Goal: Check status: Check status

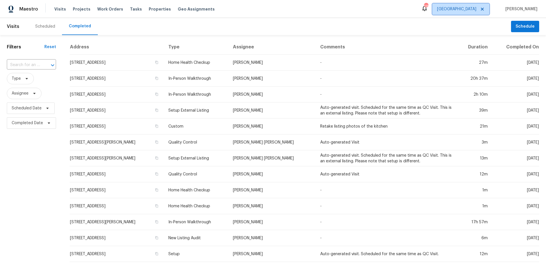
click at [477, 8] on span "[GEOGRAPHIC_DATA]" at bounding box center [456, 9] width 39 height 6
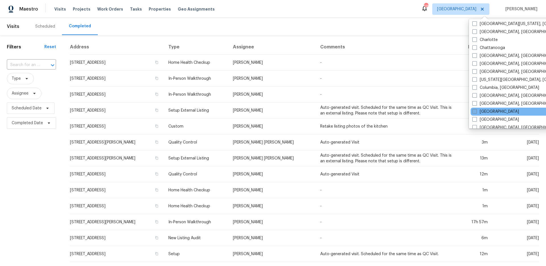
click at [476, 110] on span at bounding box center [475, 111] width 5 height 5
click at [476, 110] on input "[GEOGRAPHIC_DATA]" at bounding box center [475, 111] width 4 height 4
checkbox input "true"
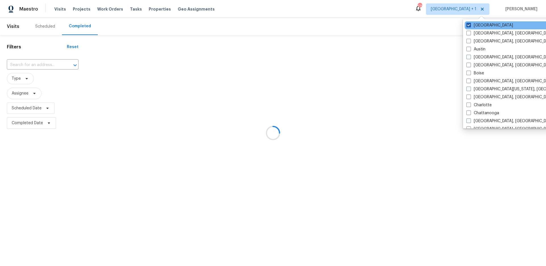
click at [472, 26] on label "[GEOGRAPHIC_DATA]" at bounding box center [490, 25] width 47 height 6
click at [470, 26] on input "[GEOGRAPHIC_DATA]" at bounding box center [469, 24] width 4 height 4
checkbox input "false"
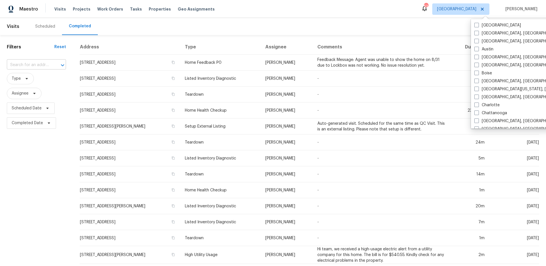
click at [42, 65] on input "text" at bounding box center [28, 65] width 43 height 9
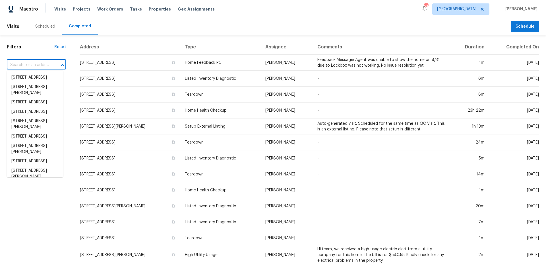
paste input "[STREET_ADDRESS]"
type input "[STREET_ADDRESS]"
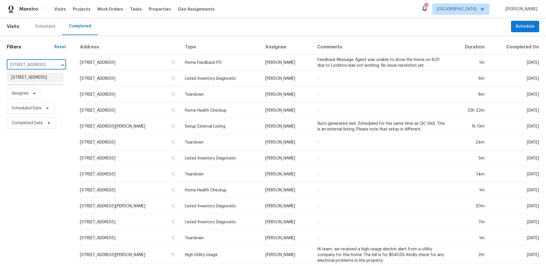
click at [44, 75] on li "[STREET_ADDRESS]" at bounding box center [35, 77] width 56 height 9
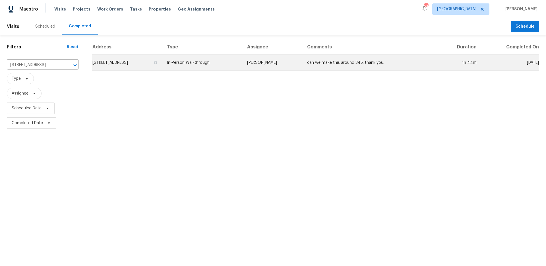
click at [273, 65] on td "[PERSON_NAME]" at bounding box center [273, 63] width 60 height 16
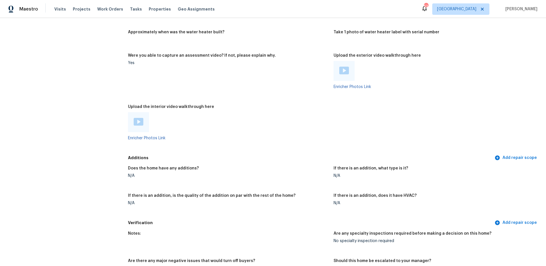
scroll to position [1204, 0]
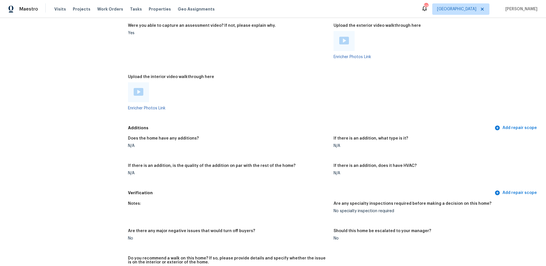
click at [140, 91] on img at bounding box center [139, 92] width 10 height 8
